Goal: Transaction & Acquisition: Purchase product/service

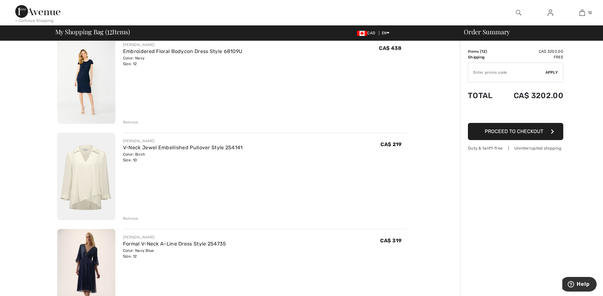
scroll to position [731, 0]
click at [90, 177] on img at bounding box center [86, 175] width 58 height 87
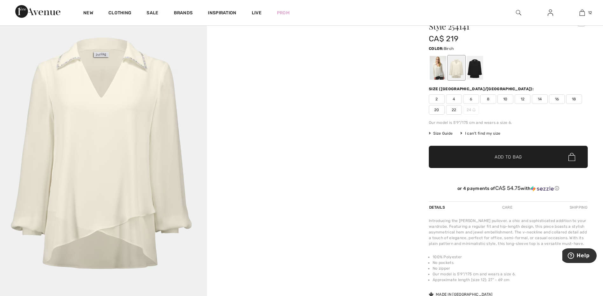
scroll to position [32, 0]
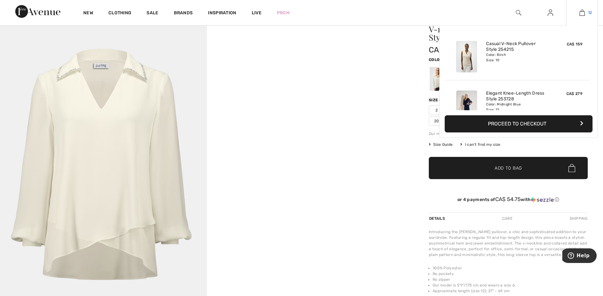
click at [581, 10] on img at bounding box center [582, 13] width 5 height 8
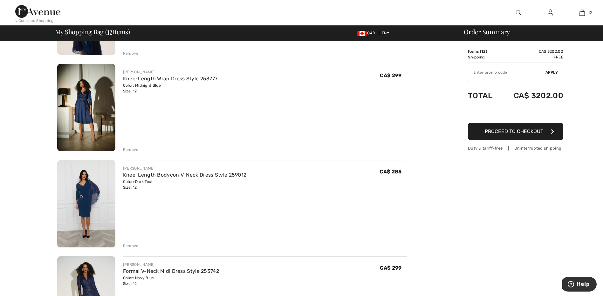
scroll to position [350, 0]
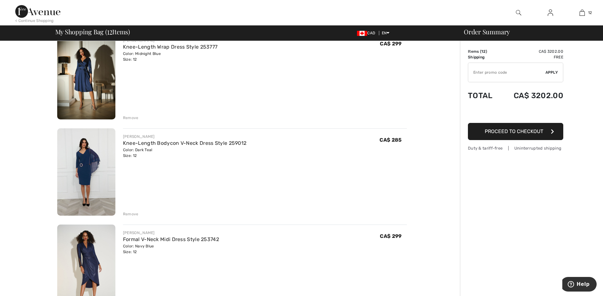
click at [85, 168] on img at bounding box center [86, 171] width 58 height 87
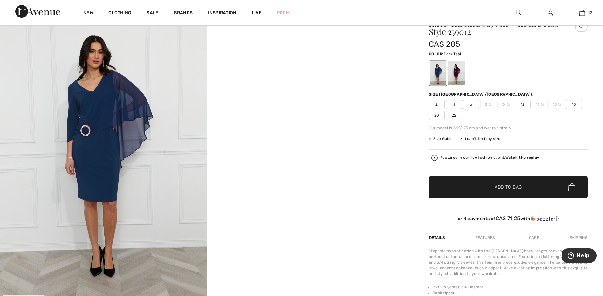
scroll to position [32, 0]
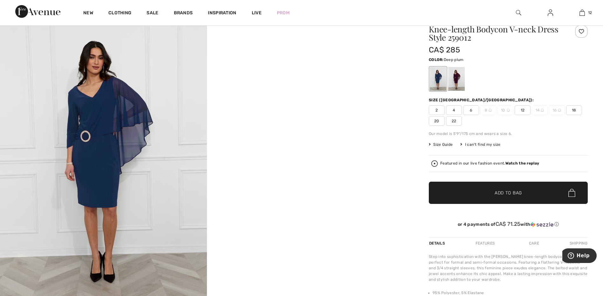
click at [458, 77] on div at bounding box center [456, 79] width 17 height 24
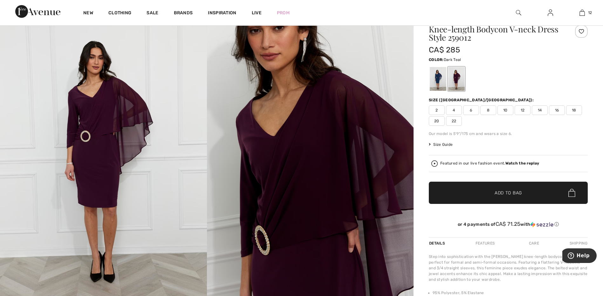
click at [439, 72] on div at bounding box center [438, 79] width 17 height 24
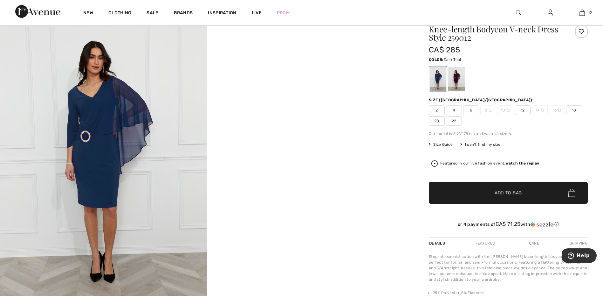
scroll to position [0, 0]
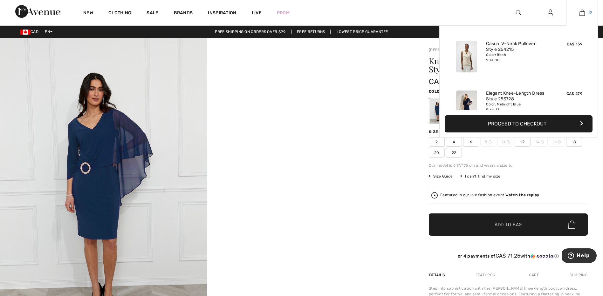
click at [583, 10] on img at bounding box center [582, 13] width 5 height 8
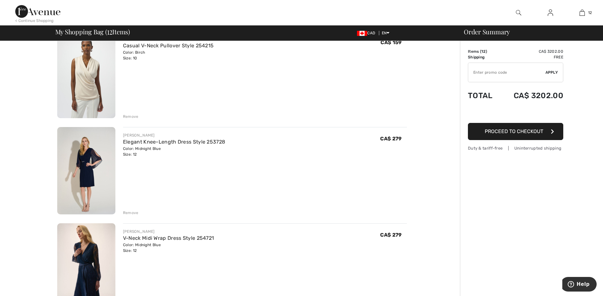
scroll to position [64, 0]
click at [89, 156] on img at bounding box center [86, 169] width 58 height 87
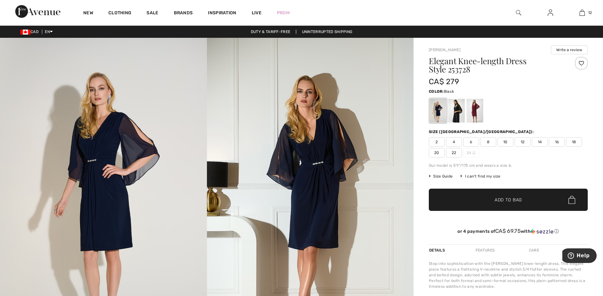
click at [460, 109] on div at bounding box center [456, 111] width 17 height 24
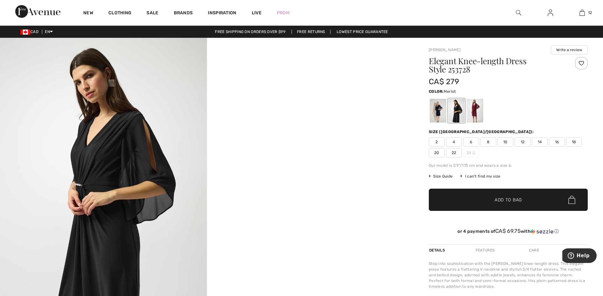
click at [475, 106] on div at bounding box center [475, 111] width 17 height 24
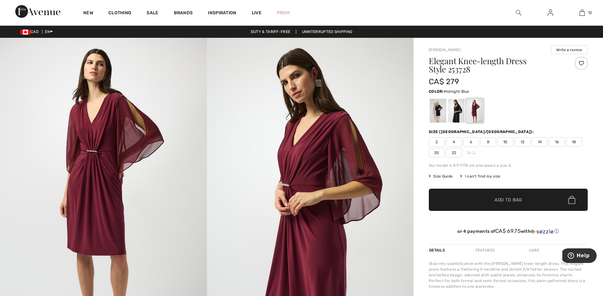
click at [435, 105] on div at bounding box center [438, 111] width 17 height 24
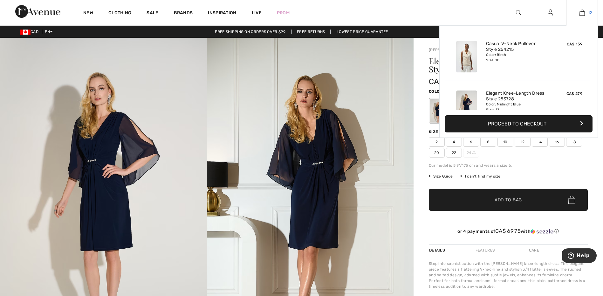
click at [583, 12] on img at bounding box center [582, 13] width 5 height 8
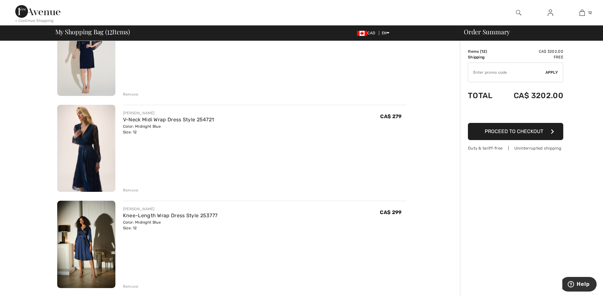
scroll to position [191, 0]
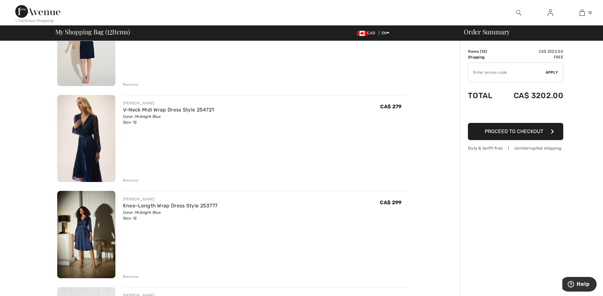
click at [82, 138] on img at bounding box center [86, 138] width 58 height 87
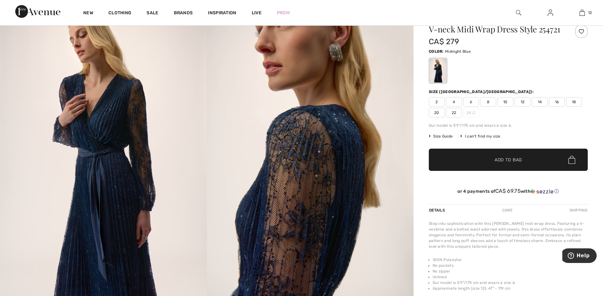
scroll to position [64, 0]
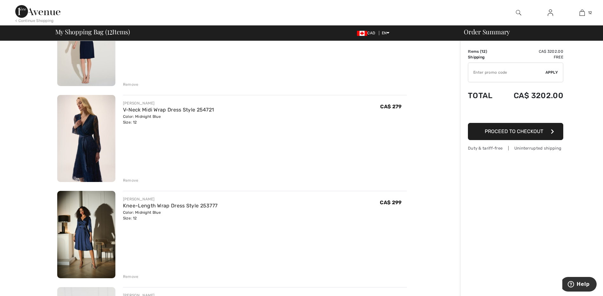
click at [133, 180] on div "Remove" at bounding box center [131, 181] width 16 height 6
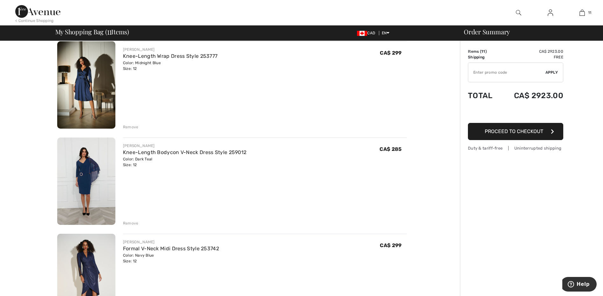
scroll to position [254, 0]
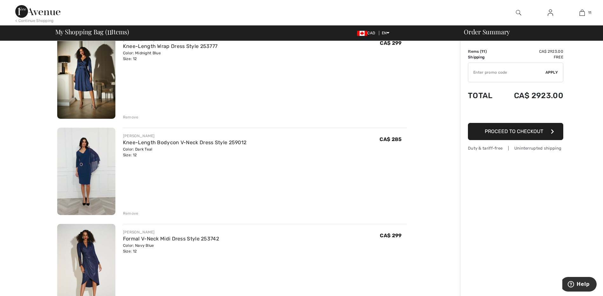
click at [90, 173] on img at bounding box center [86, 171] width 58 height 87
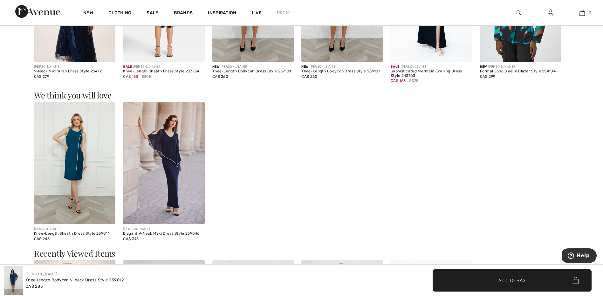
scroll to position [509, 0]
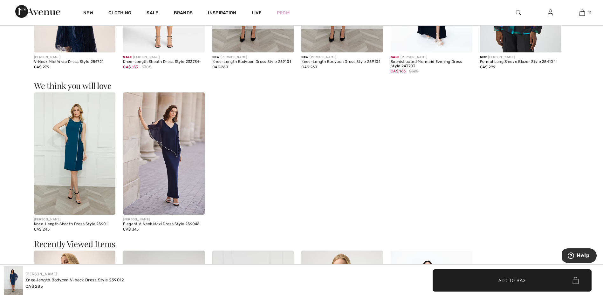
click at [63, 164] on img at bounding box center [75, 154] width 82 height 122
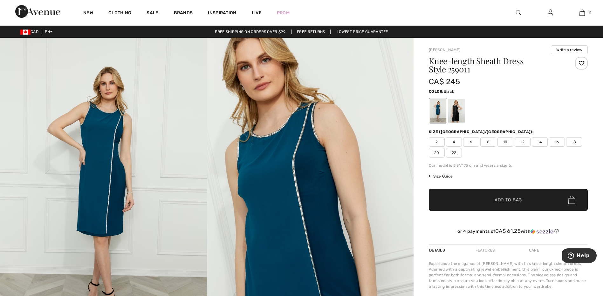
click at [460, 108] on div at bounding box center [456, 111] width 17 height 24
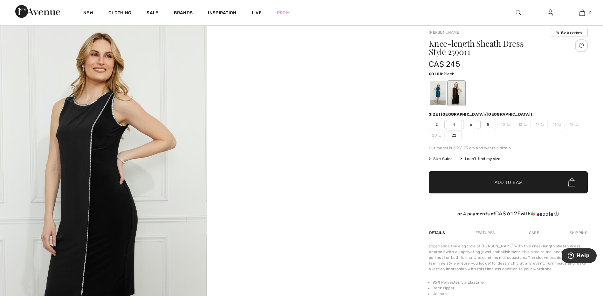
scroll to position [32, 0]
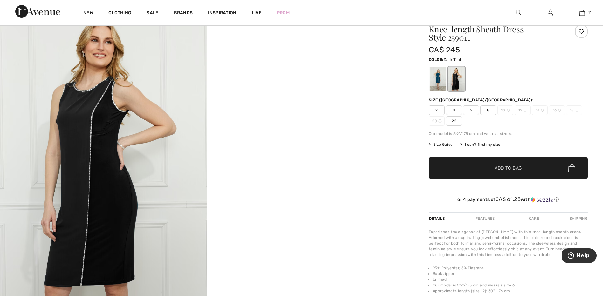
click at [436, 72] on div at bounding box center [438, 79] width 17 height 24
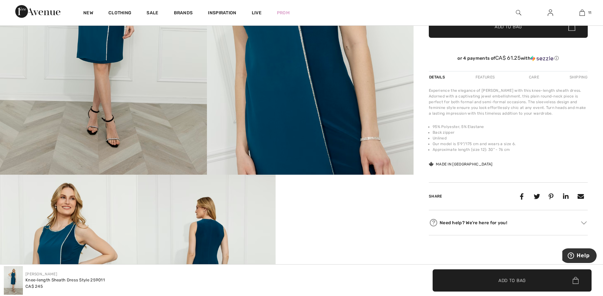
scroll to position [159, 0]
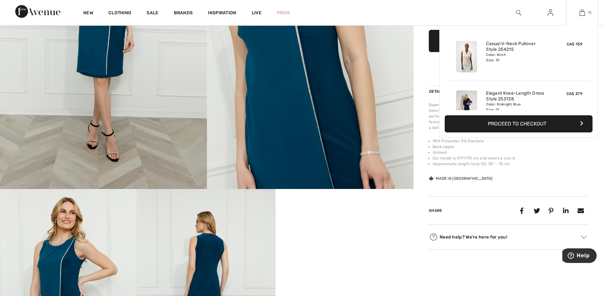
click at [585, 11] on img at bounding box center [582, 13] width 5 height 8
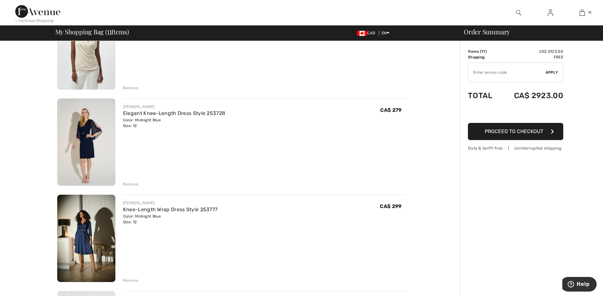
scroll to position [95, 0]
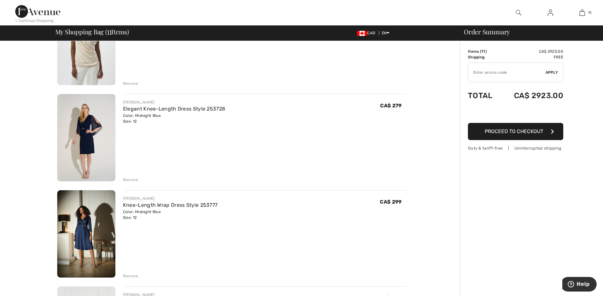
click at [133, 179] on div "Remove" at bounding box center [131, 180] width 16 height 6
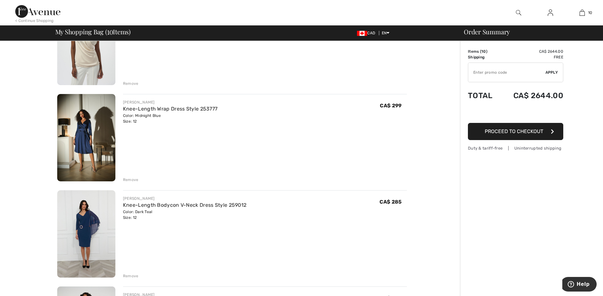
click at [133, 177] on div "Remove" at bounding box center [131, 180] width 16 height 6
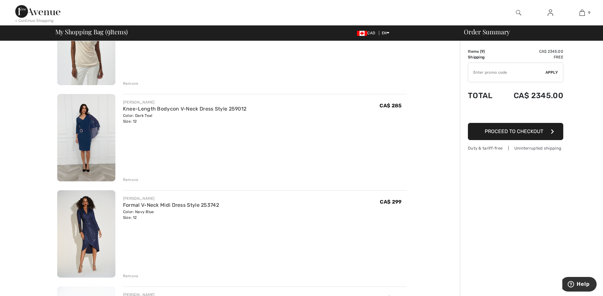
click at [132, 277] on div "Remove" at bounding box center [131, 276] width 16 height 6
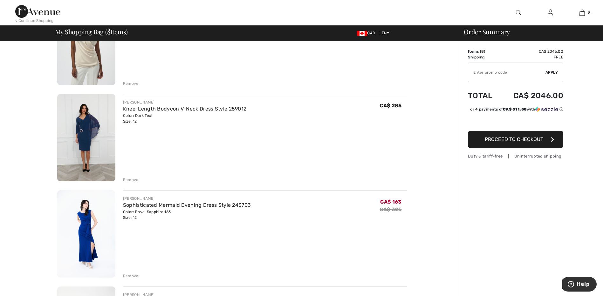
click at [132, 276] on div "Remove" at bounding box center [131, 276] width 16 height 6
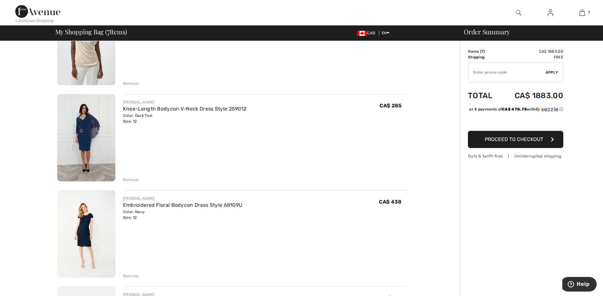
click at [128, 275] on div "Remove" at bounding box center [131, 276] width 16 height 6
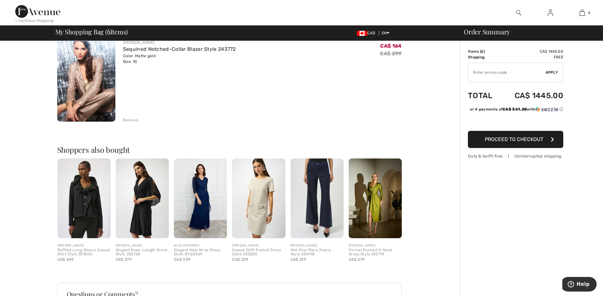
scroll to position [540, 0]
click at [203, 202] on img at bounding box center [200, 198] width 53 height 80
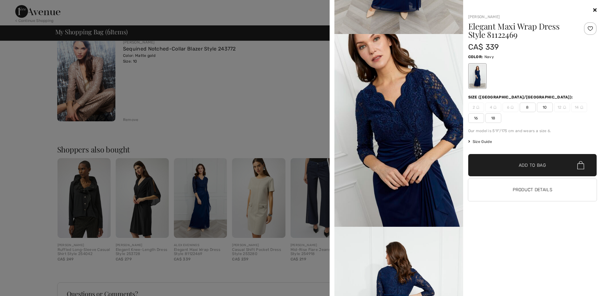
scroll to position [254, 0]
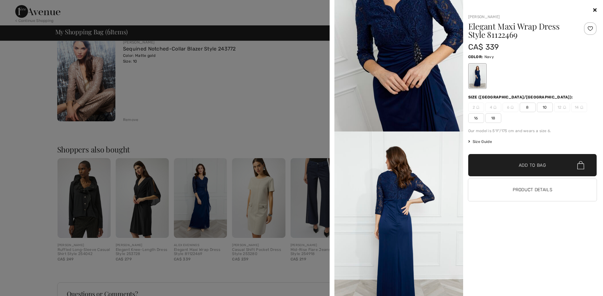
click at [594, 10] on icon at bounding box center [594, 9] width 3 height 5
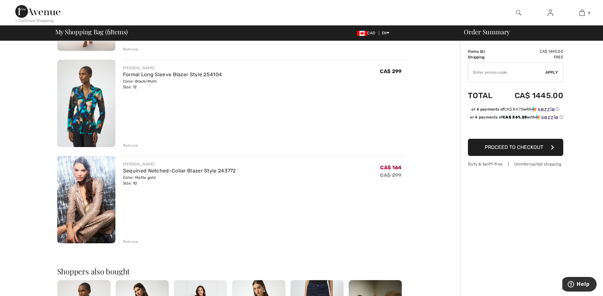
scroll to position [413, 0]
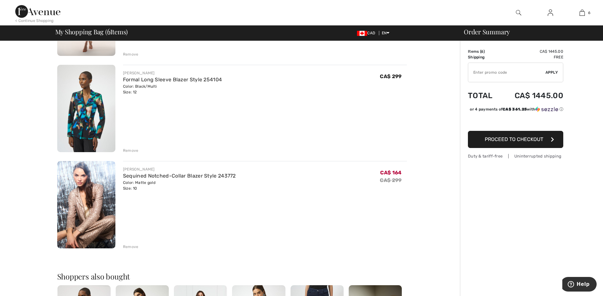
click at [127, 246] on div "Remove" at bounding box center [131, 247] width 16 height 6
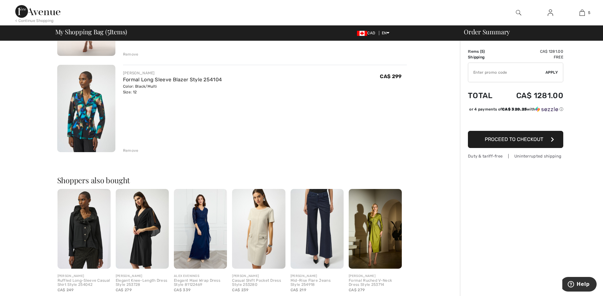
click at [147, 234] on img at bounding box center [142, 229] width 53 height 80
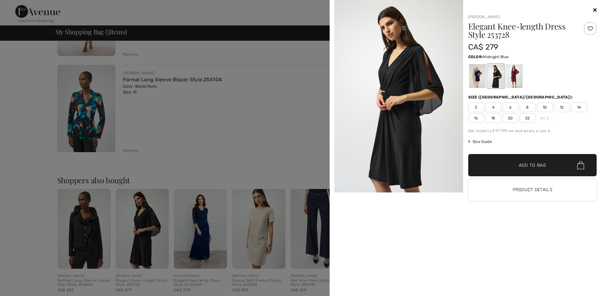
click at [475, 72] on div at bounding box center [477, 76] width 17 height 24
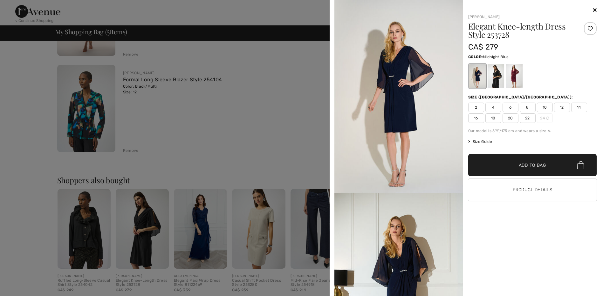
click at [563, 106] on span "12" at bounding box center [562, 108] width 16 height 10
click at [534, 162] on span "Add to Bag" at bounding box center [532, 165] width 27 height 7
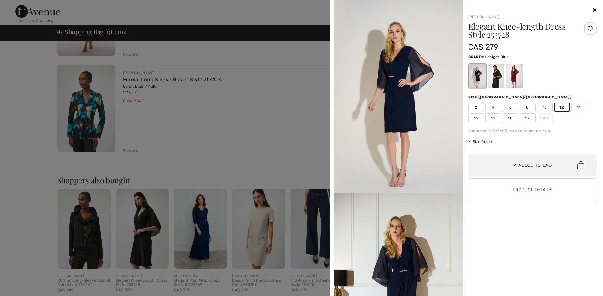
scroll to position [63, 0]
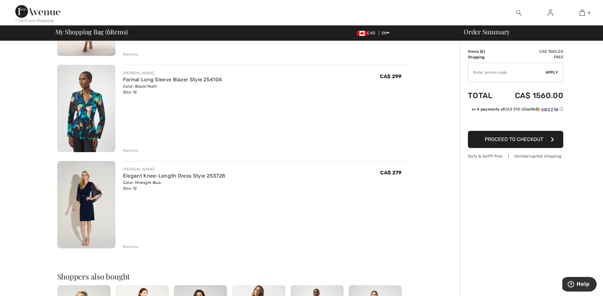
click at [96, 192] on img at bounding box center [86, 204] width 58 height 87
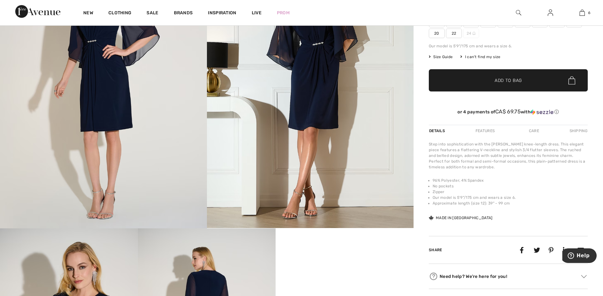
scroll to position [159, 0]
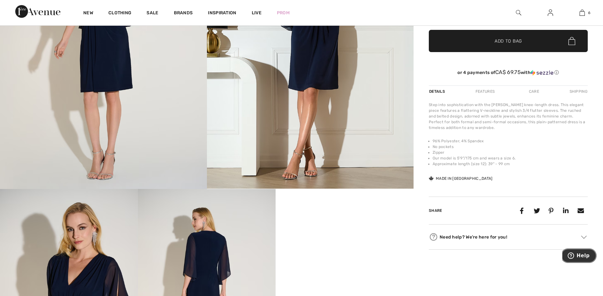
click at [581, 255] on span "Help" at bounding box center [583, 256] width 13 height 6
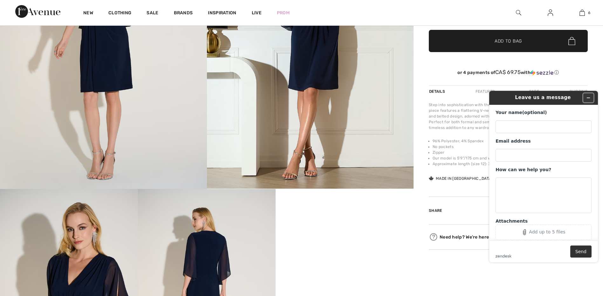
click at [588, 97] on icon "Minimize widget" at bounding box center [588, 98] width 4 height 4
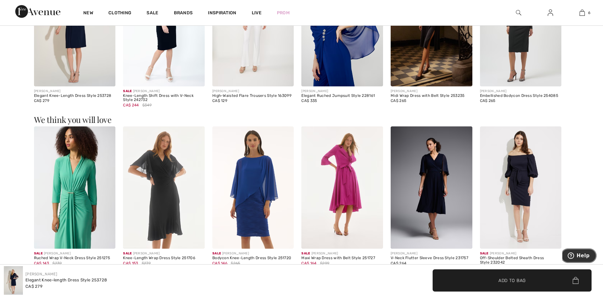
scroll to position [827, 0]
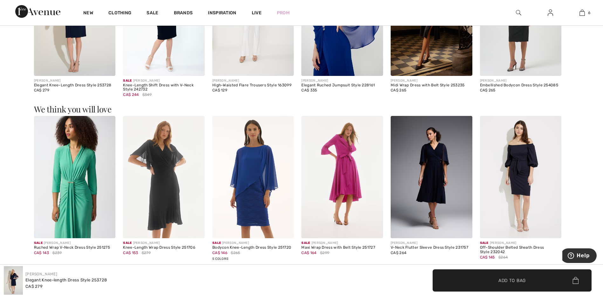
click at [72, 186] on img at bounding box center [75, 177] width 82 height 122
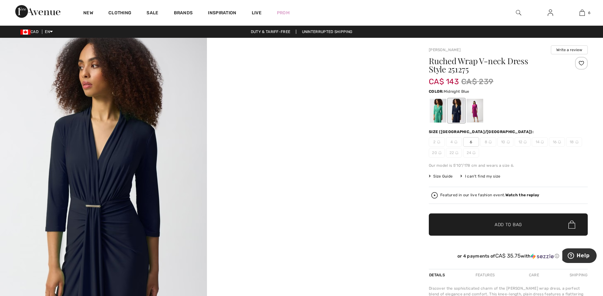
click at [453, 104] on div at bounding box center [456, 111] width 17 height 24
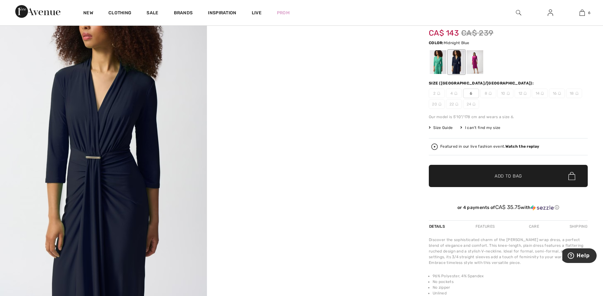
scroll to position [32, 0]
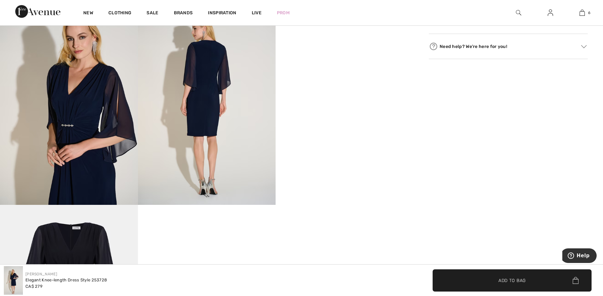
scroll to position [381, 0]
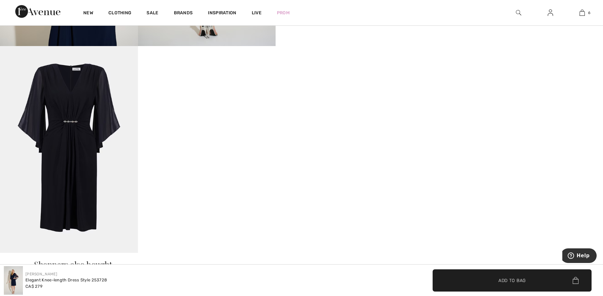
click at [79, 156] on img at bounding box center [69, 149] width 138 height 207
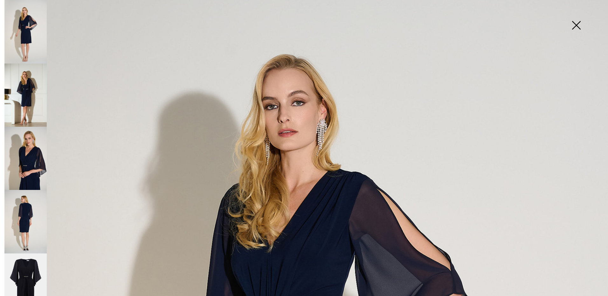
scroll to position [32, 0]
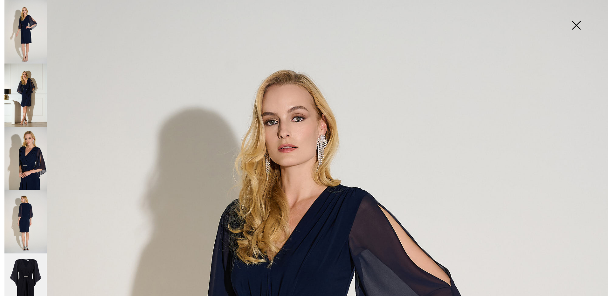
click at [26, 26] on img at bounding box center [25, 32] width 42 height 64
click at [18, 82] on img at bounding box center [25, 95] width 42 height 63
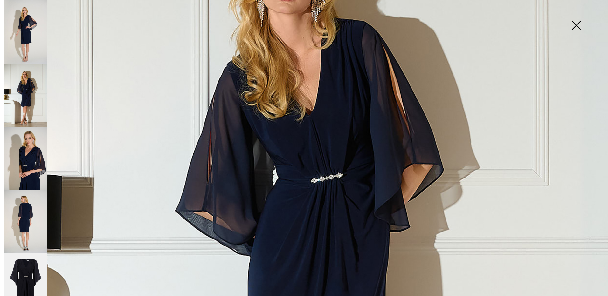
scroll to position [223, 0]
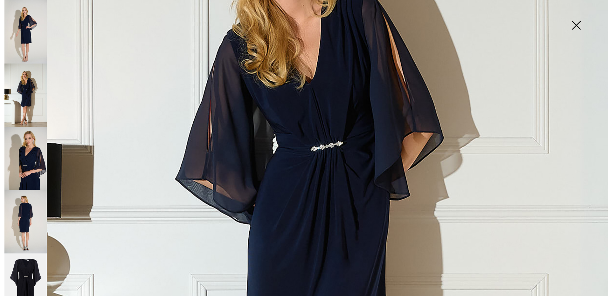
click at [22, 141] on img at bounding box center [25, 159] width 42 height 64
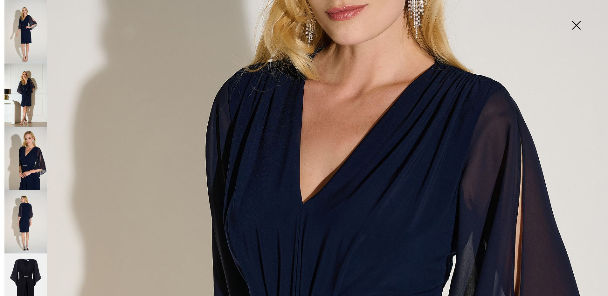
click at [23, 209] on img at bounding box center [25, 222] width 42 height 64
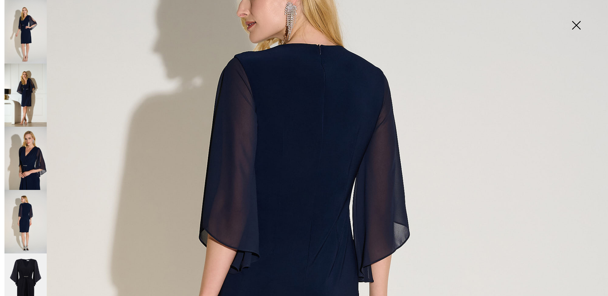
scroll to position [95, 0]
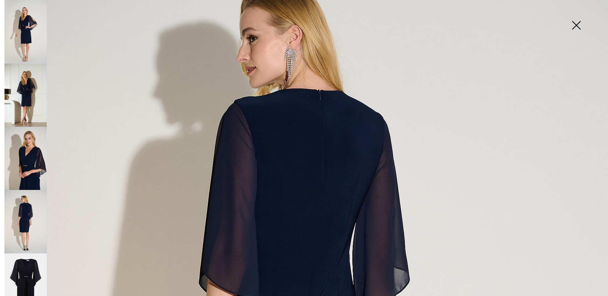
click at [577, 23] on img at bounding box center [576, 26] width 32 height 33
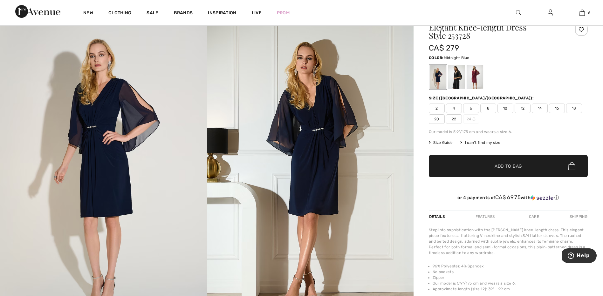
scroll to position [0, 0]
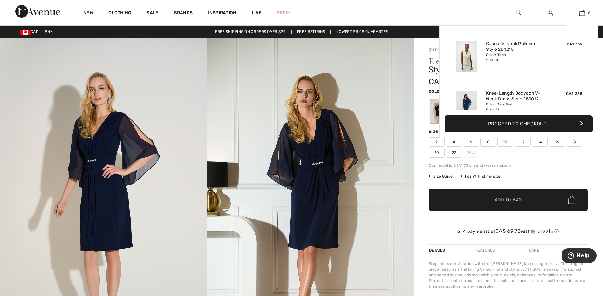
click at [580, 10] on img at bounding box center [582, 13] width 5 height 8
click at [582, 13] on img at bounding box center [582, 13] width 5 height 8
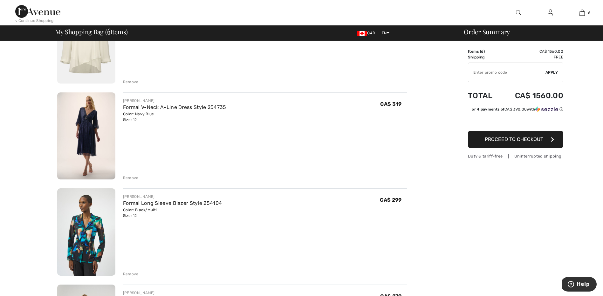
scroll to position [286, 0]
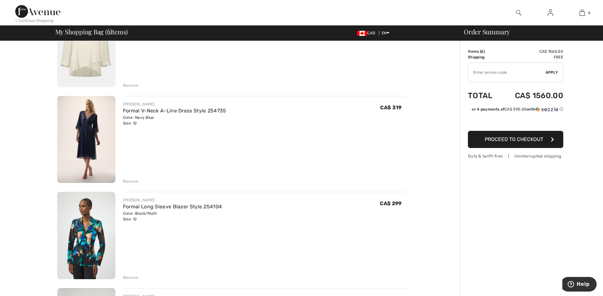
click at [89, 136] on img at bounding box center [86, 139] width 58 height 87
click at [78, 128] on img at bounding box center [86, 139] width 58 height 87
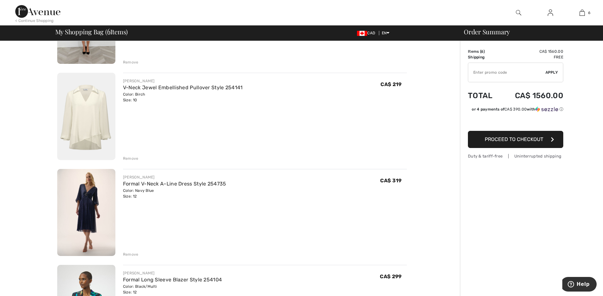
scroll to position [159, 0]
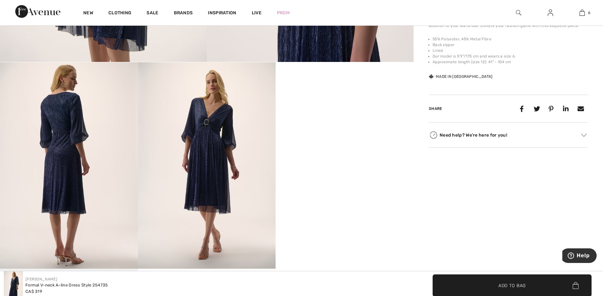
scroll to position [286, 0]
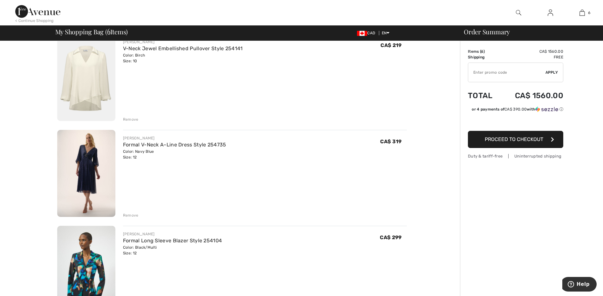
scroll to position [254, 0]
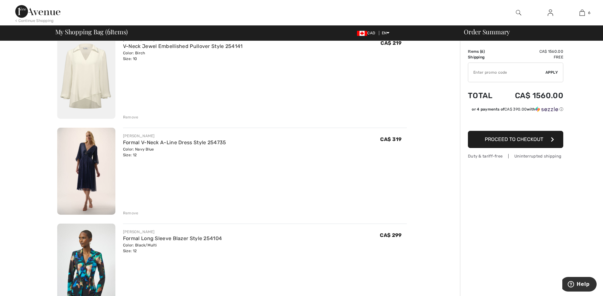
click at [132, 212] on div "Remove" at bounding box center [131, 213] width 16 height 6
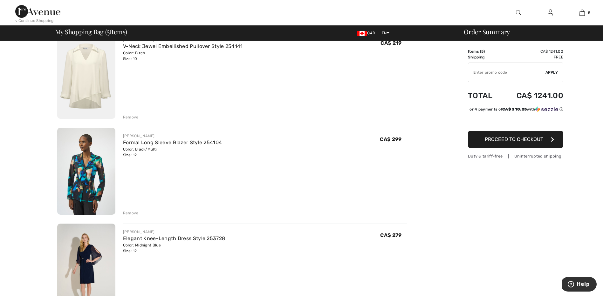
click at [131, 215] on div "Remove" at bounding box center [131, 213] width 16 height 6
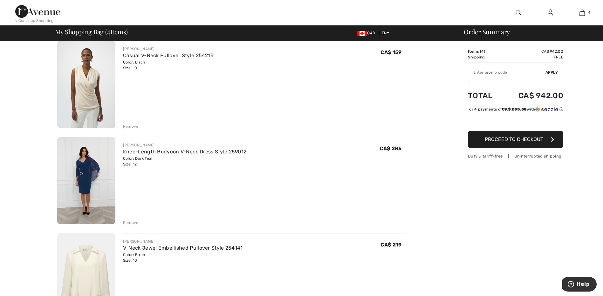
scroll to position [64, 0]
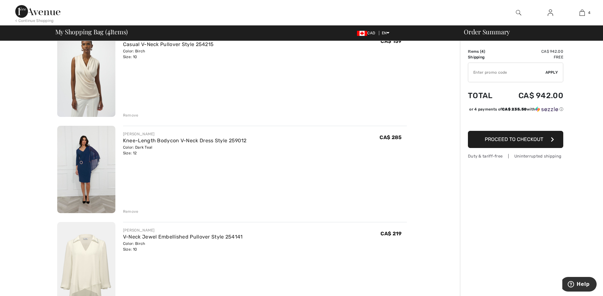
click at [92, 180] on img at bounding box center [86, 169] width 58 height 87
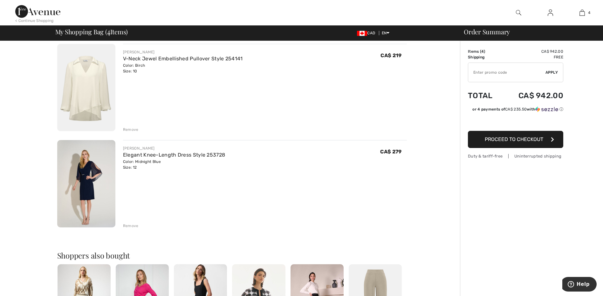
scroll to position [254, 0]
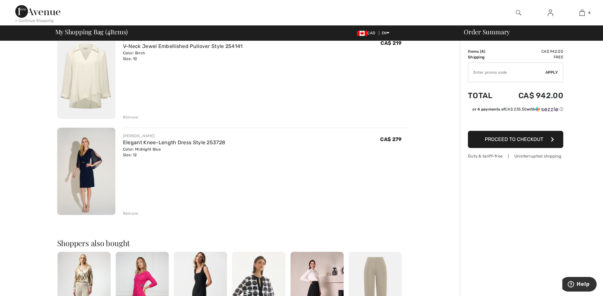
click at [85, 168] on img at bounding box center [86, 171] width 58 height 87
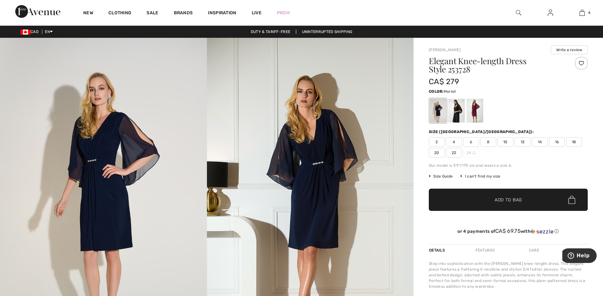
click at [476, 109] on div at bounding box center [475, 111] width 17 height 24
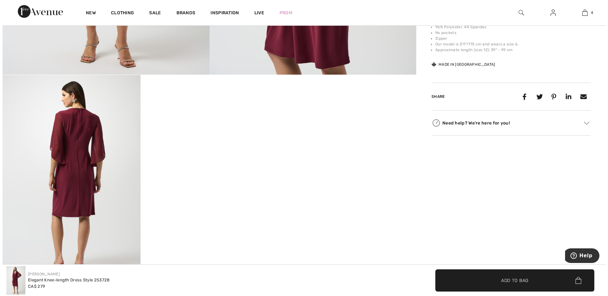
scroll to position [286, 0]
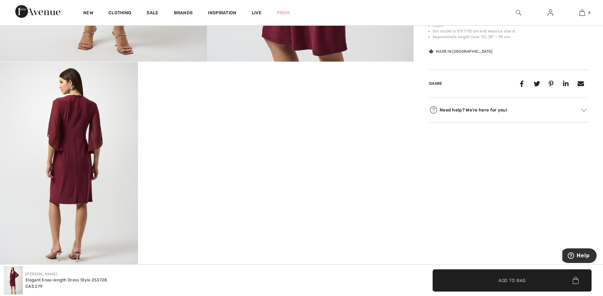
click at [78, 163] on img at bounding box center [69, 165] width 138 height 207
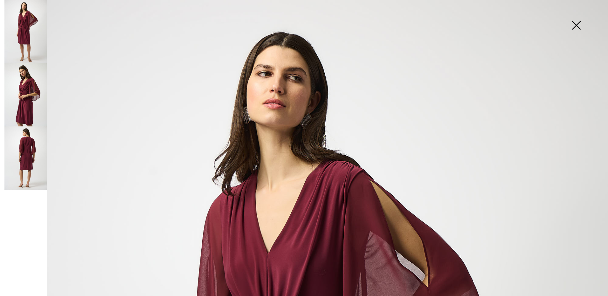
click at [26, 152] on img at bounding box center [25, 158] width 42 height 63
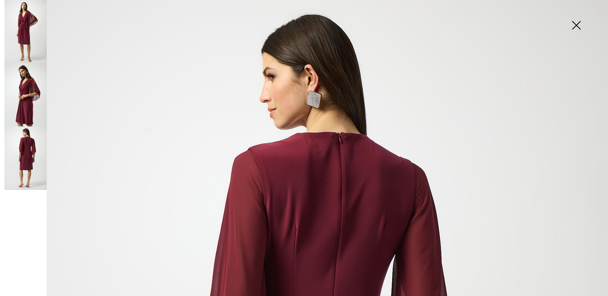
scroll to position [0, 0]
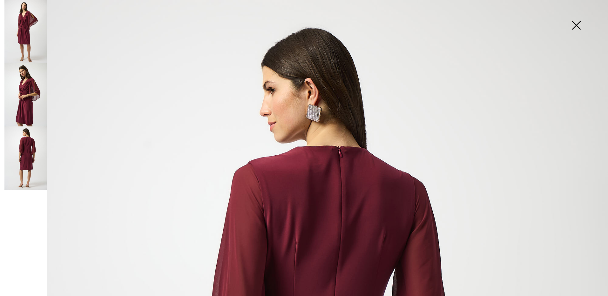
click at [21, 113] on img at bounding box center [25, 94] width 42 height 63
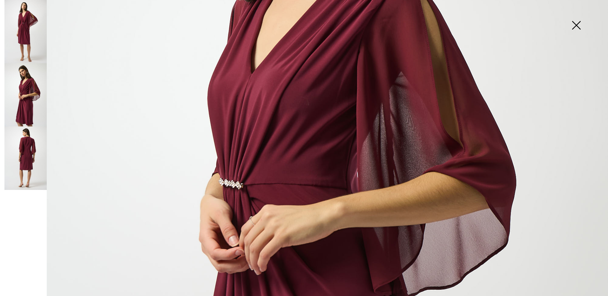
scroll to position [254, 0]
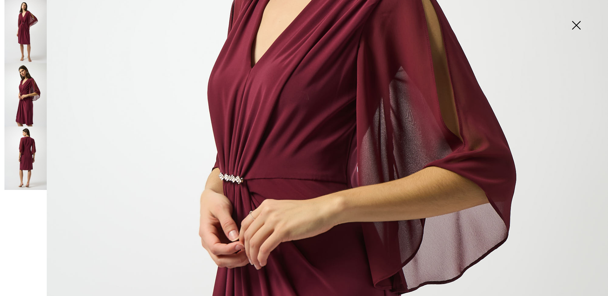
click at [25, 41] on img at bounding box center [25, 31] width 42 height 63
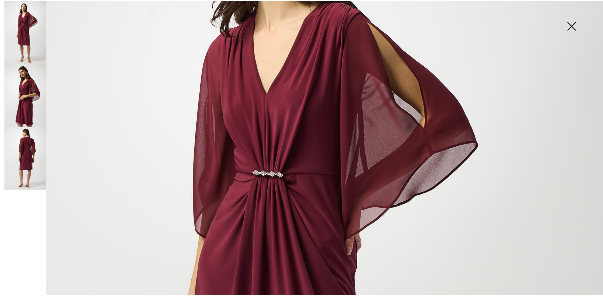
scroll to position [127, 0]
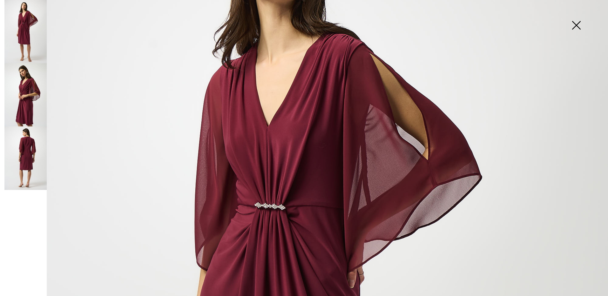
click at [577, 24] on img at bounding box center [576, 26] width 32 height 33
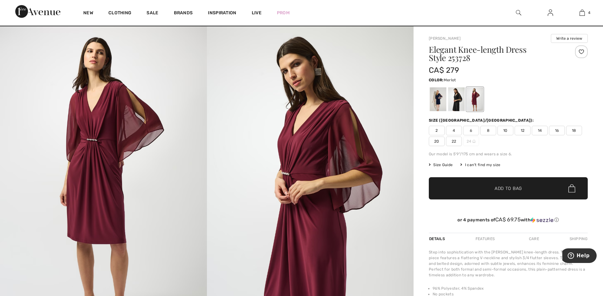
scroll to position [0, 0]
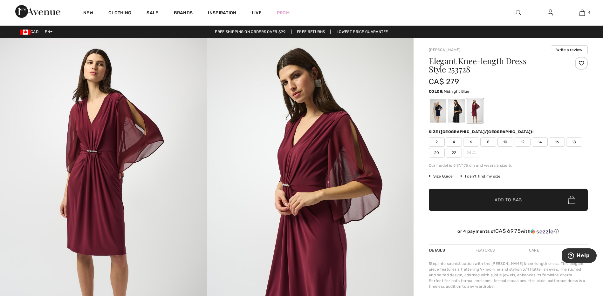
click at [439, 114] on div at bounding box center [438, 111] width 17 height 24
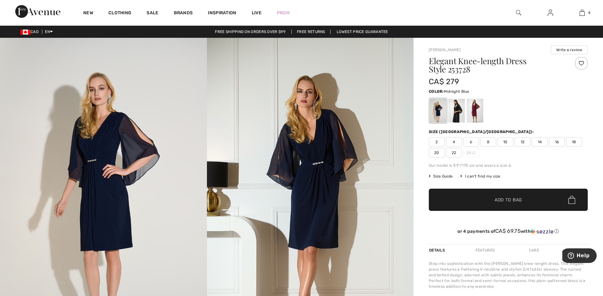
click at [438, 175] on span "Size Guide" at bounding box center [441, 177] width 24 height 6
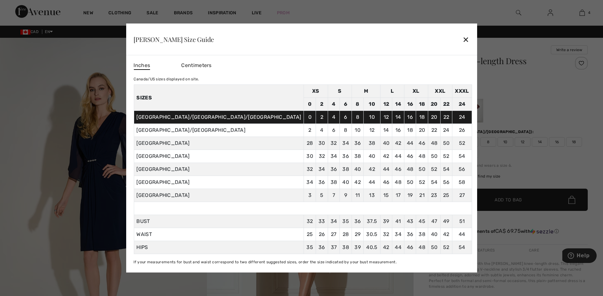
click at [463, 39] on div "✕" at bounding box center [466, 39] width 7 height 13
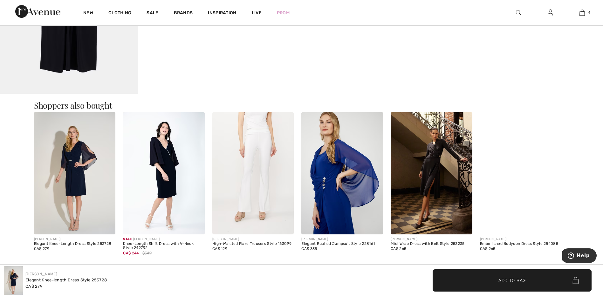
scroll to position [699, 0]
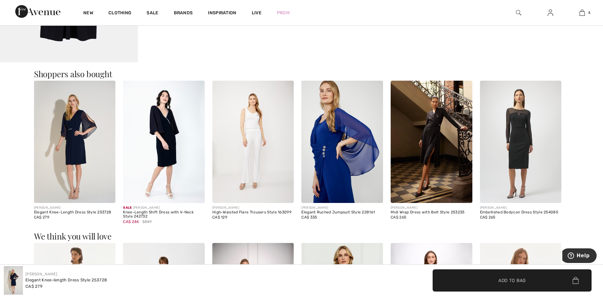
click at [347, 134] on img at bounding box center [342, 142] width 82 height 122
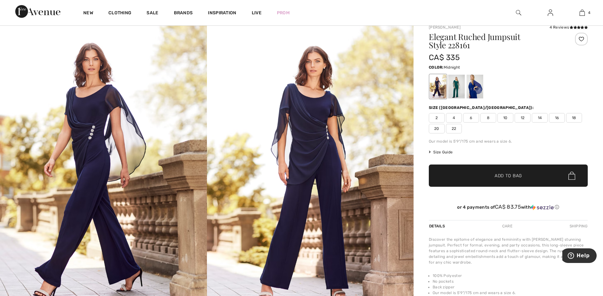
scroll to position [32, 0]
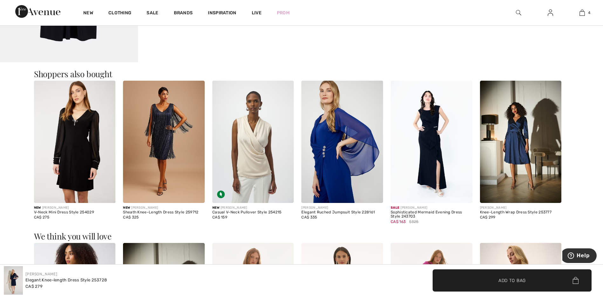
click at [525, 142] on img at bounding box center [521, 142] width 82 height 122
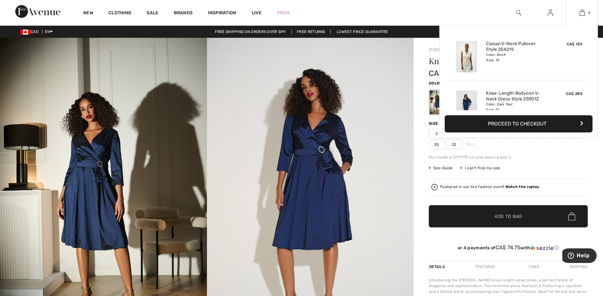
click at [581, 13] on img at bounding box center [582, 13] width 5 height 8
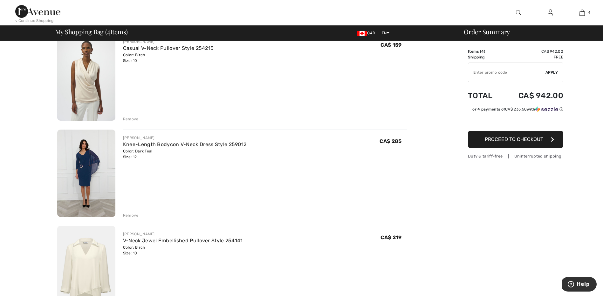
scroll to position [32, 0]
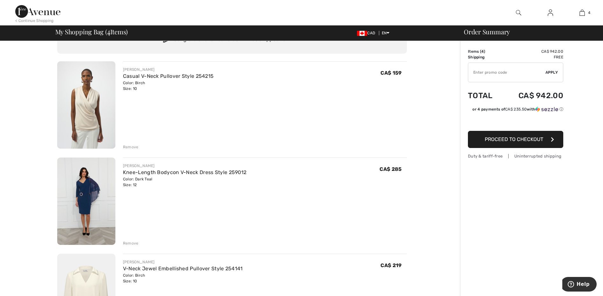
click at [83, 112] on img at bounding box center [86, 104] width 58 height 87
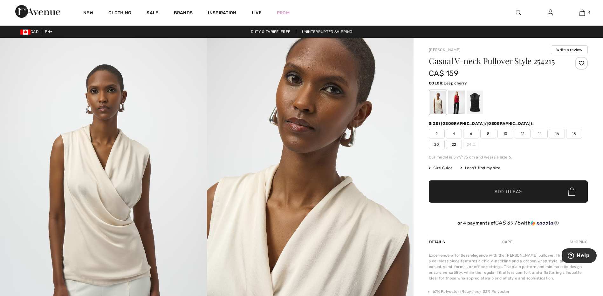
click at [459, 100] on div at bounding box center [456, 103] width 17 height 24
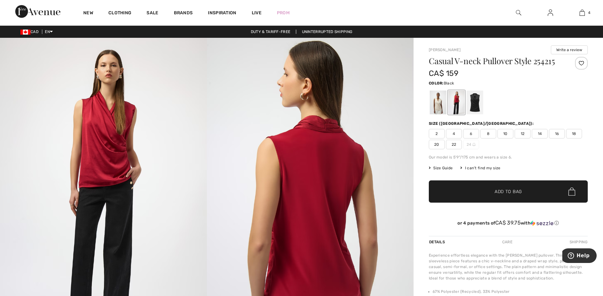
click at [473, 102] on div at bounding box center [475, 103] width 17 height 24
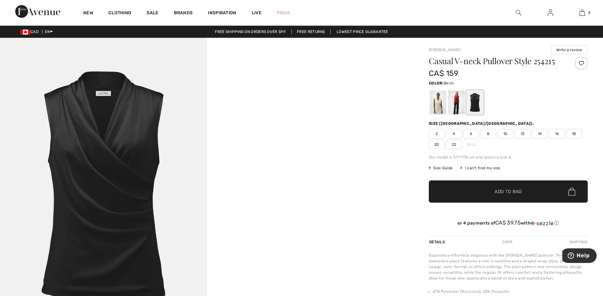
click at [433, 104] on div at bounding box center [438, 103] width 17 height 24
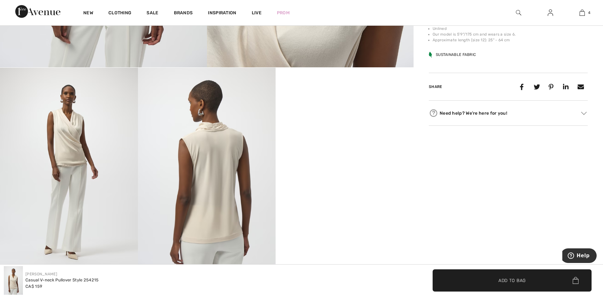
scroll to position [286, 0]
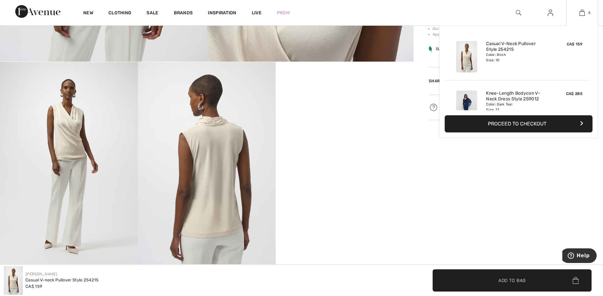
click at [584, 13] on img at bounding box center [582, 13] width 5 height 8
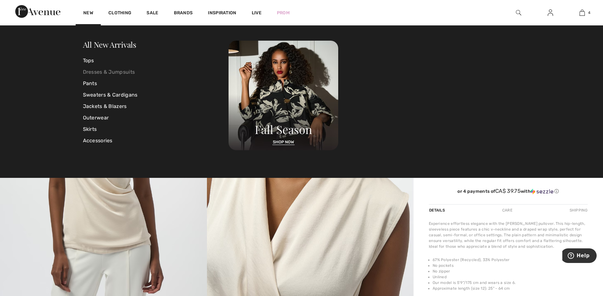
click at [104, 70] on link "Dresses & Jumpsuits" at bounding box center [156, 71] width 146 height 11
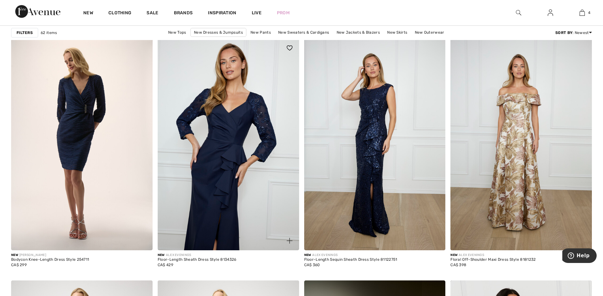
scroll to position [3243, 0]
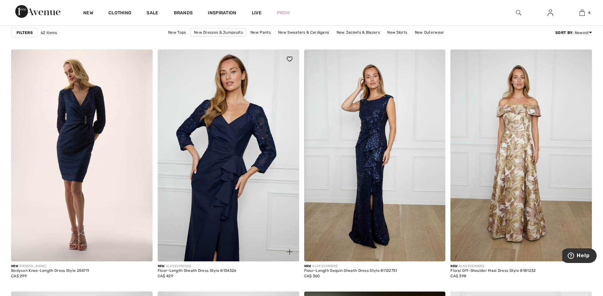
click at [224, 149] on img at bounding box center [228, 156] width 141 height 212
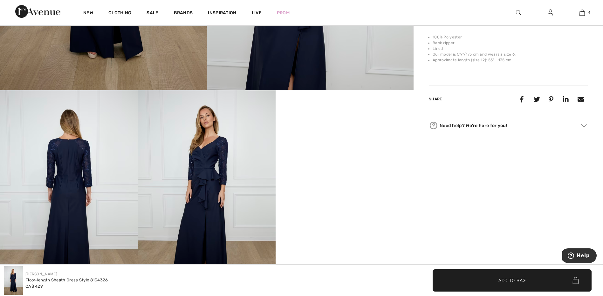
scroll to position [254, 0]
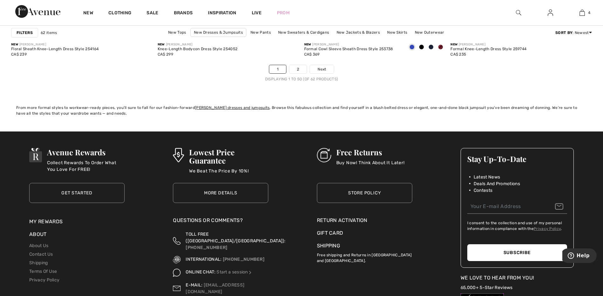
scroll to position [3720, 0]
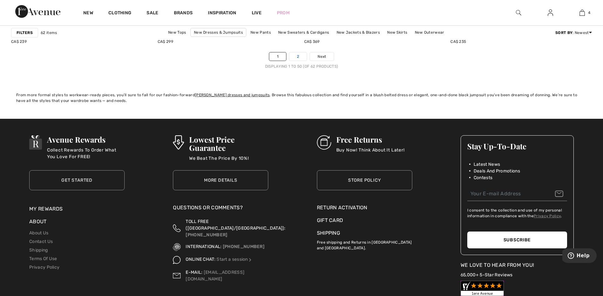
click at [301, 56] on link "2" at bounding box center [297, 56] width 17 height 8
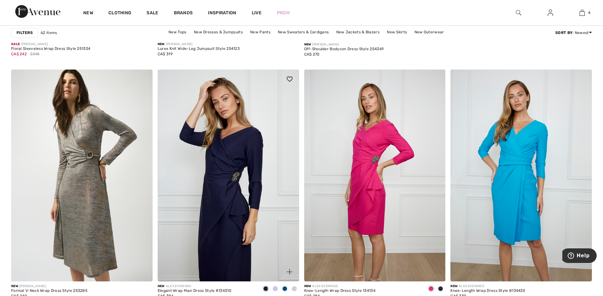
scroll to position [540, 0]
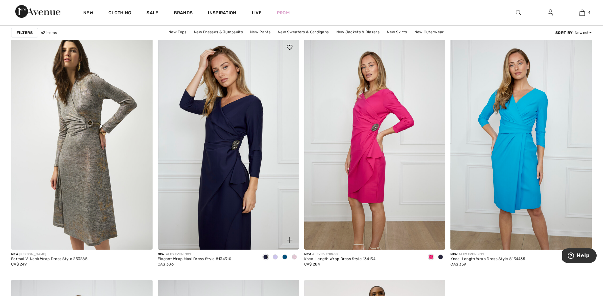
click at [234, 126] on img at bounding box center [228, 144] width 141 height 212
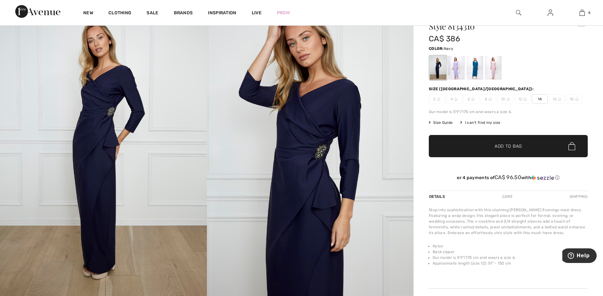
scroll to position [32, 0]
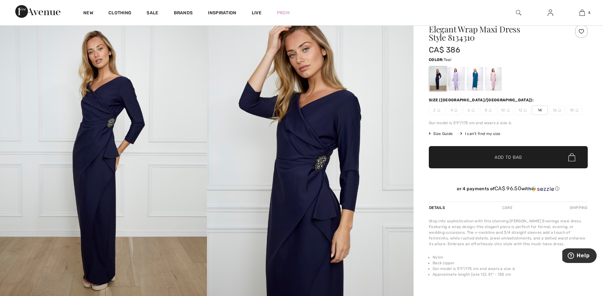
click at [476, 74] on div at bounding box center [475, 79] width 17 height 24
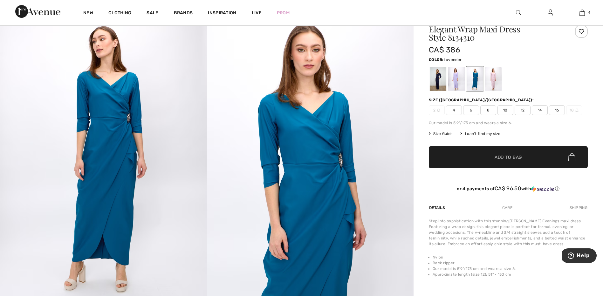
click at [457, 79] on div at bounding box center [456, 79] width 17 height 24
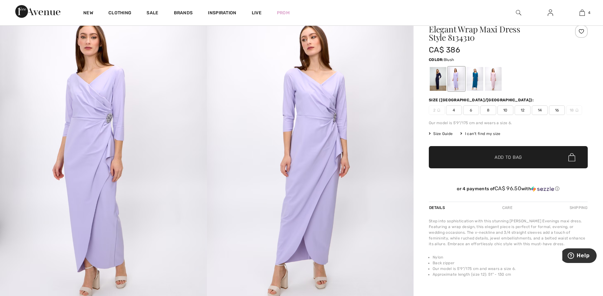
click at [491, 78] on div at bounding box center [493, 79] width 17 height 24
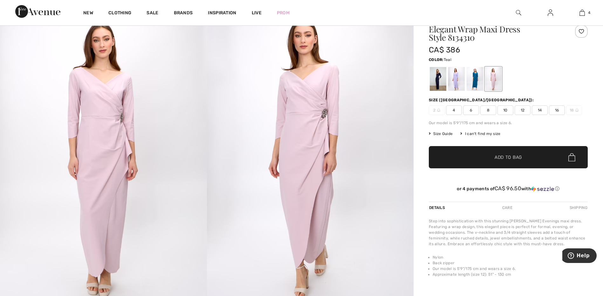
click at [475, 78] on div at bounding box center [475, 79] width 17 height 24
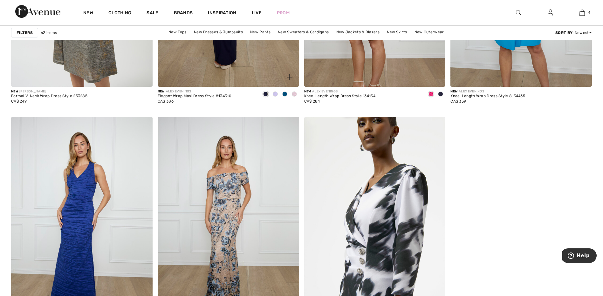
scroll to position [699, 0]
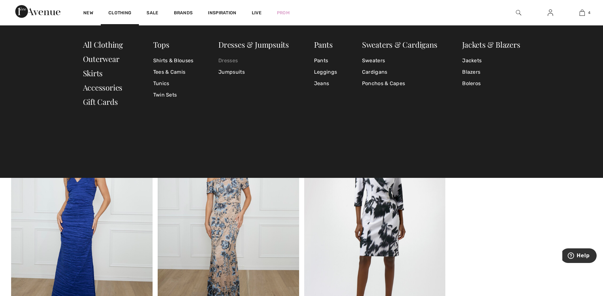
click at [230, 59] on link "Dresses" at bounding box center [253, 60] width 71 height 11
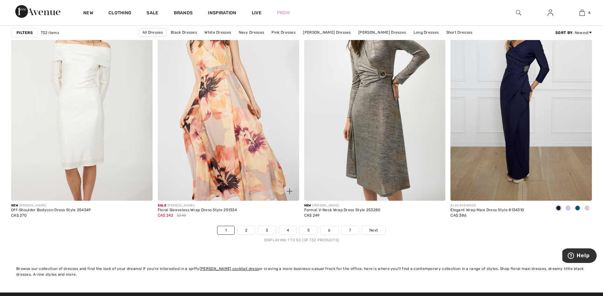
scroll to position [3561, 0]
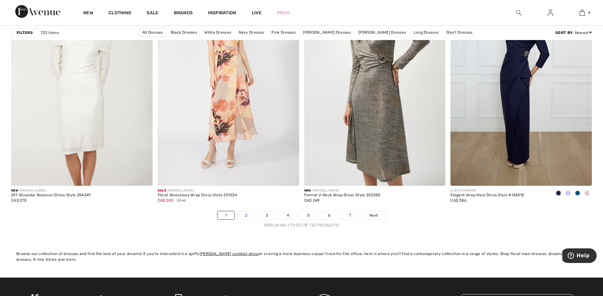
click at [248, 218] on link "2" at bounding box center [245, 215] width 17 height 8
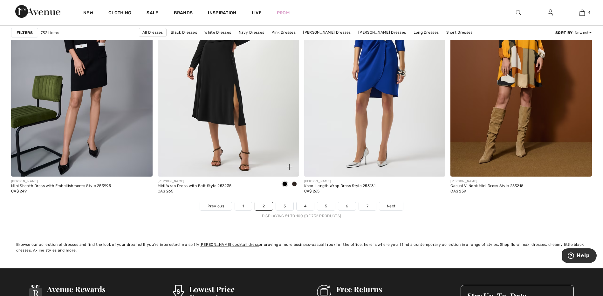
scroll to position [3592, 0]
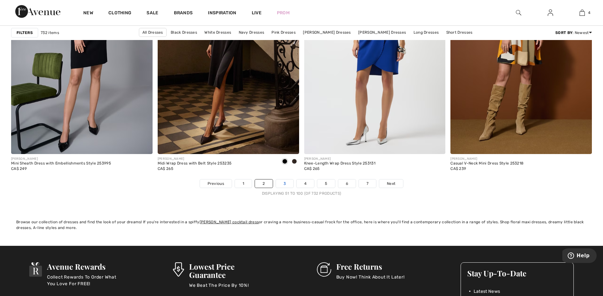
click at [282, 181] on link "3" at bounding box center [284, 184] width 17 height 8
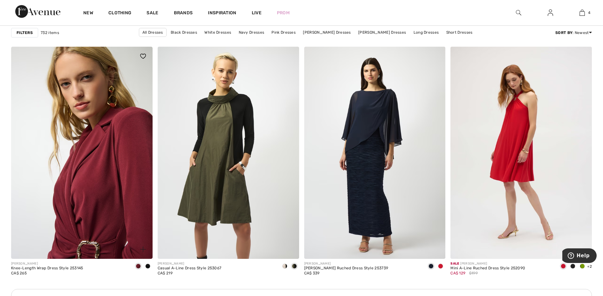
scroll to position [763, 0]
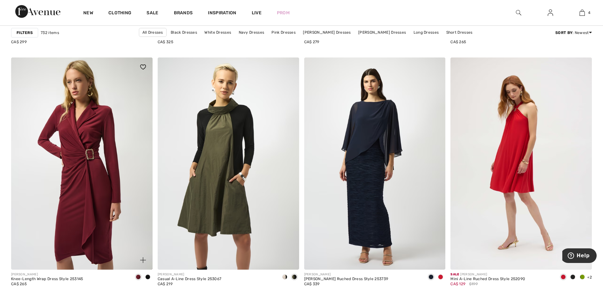
click at [149, 277] on span at bounding box center [147, 277] width 5 height 5
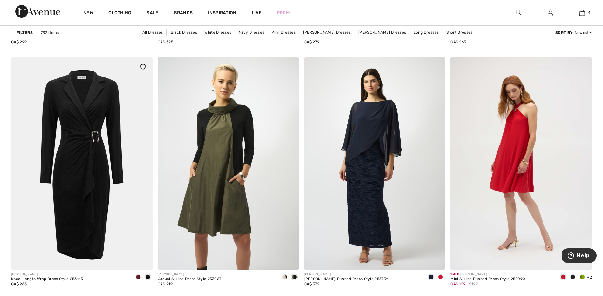
click at [138, 276] on span at bounding box center [138, 277] width 5 height 5
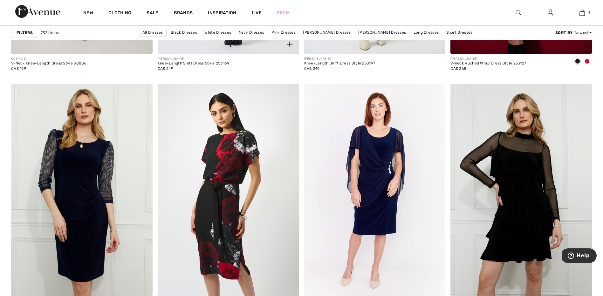
scroll to position [1558, 0]
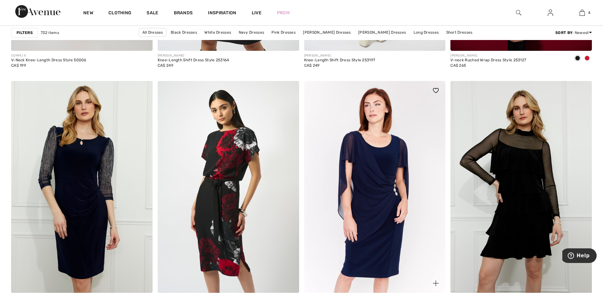
click at [378, 179] on img at bounding box center [374, 187] width 141 height 212
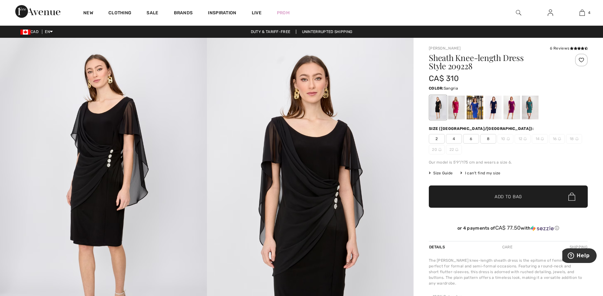
click at [510, 106] on div at bounding box center [512, 108] width 17 height 24
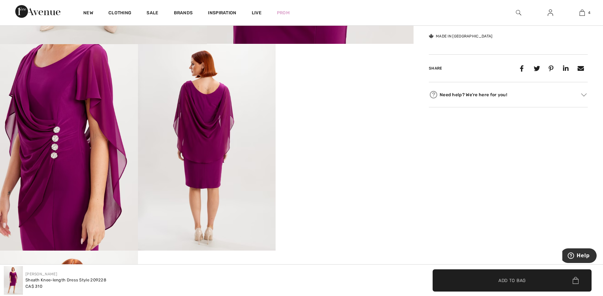
scroll to position [318, 0]
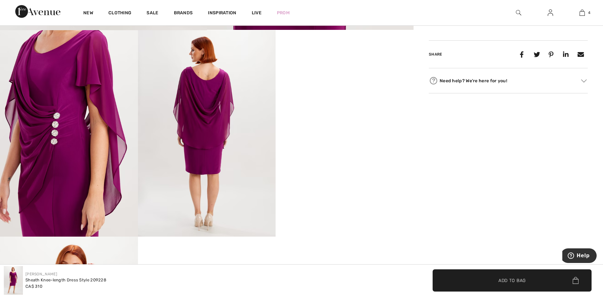
click at [347, 99] on video "Your browser does not support the video tag." at bounding box center [345, 64] width 138 height 69
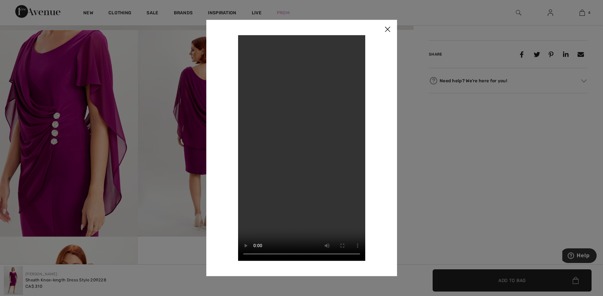
click at [388, 28] on img at bounding box center [387, 30] width 19 height 20
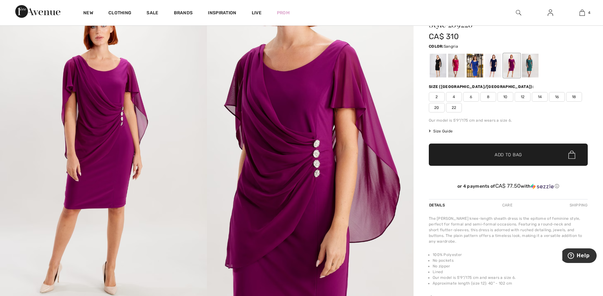
scroll to position [0, 0]
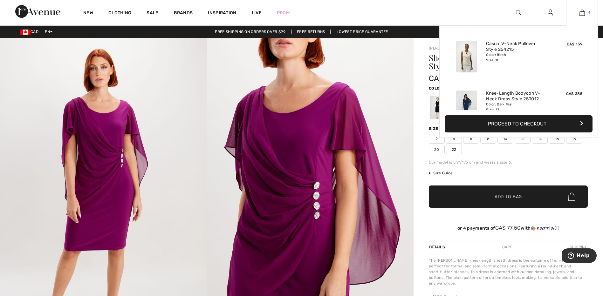
click at [583, 13] on img at bounding box center [582, 13] width 5 height 8
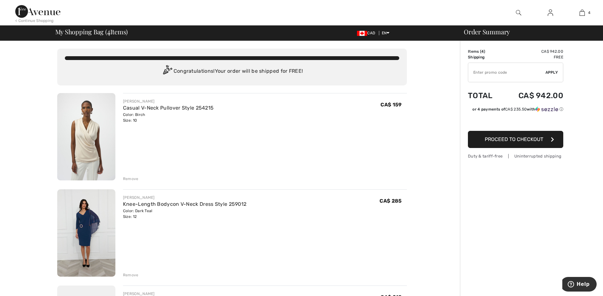
click at [90, 220] on img at bounding box center [86, 232] width 58 height 87
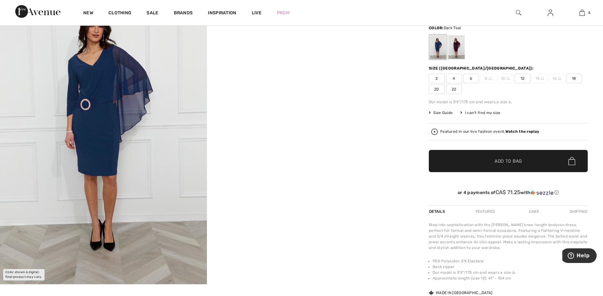
scroll to position [127, 0]
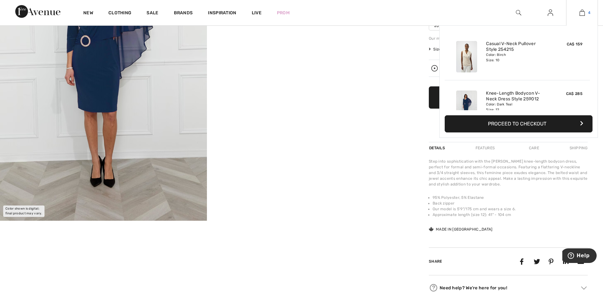
click at [580, 15] on img at bounding box center [582, 13] width 5 height 8
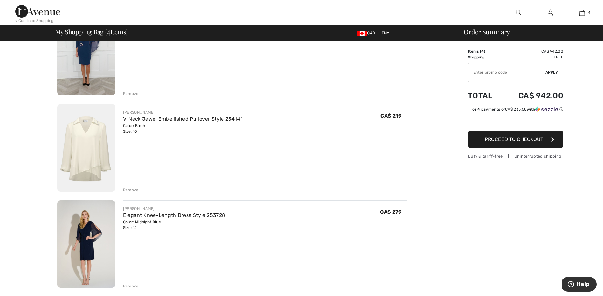
scroll to position [191, 0]
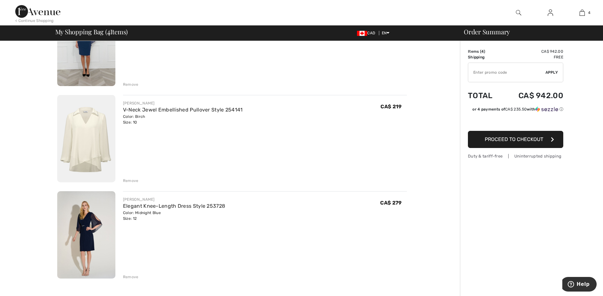
click at [84, 235] on img at bounding box center [86, 234] width 58 height 87
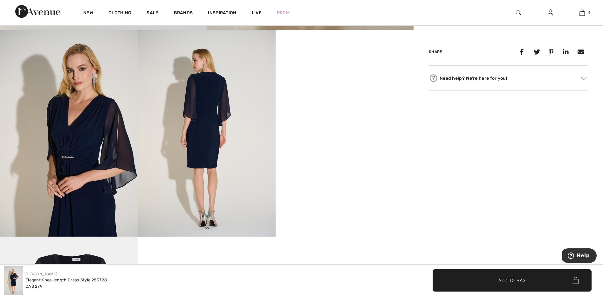
scroll to position [350, 0]
